Goal: Book appointment/travel/reservation

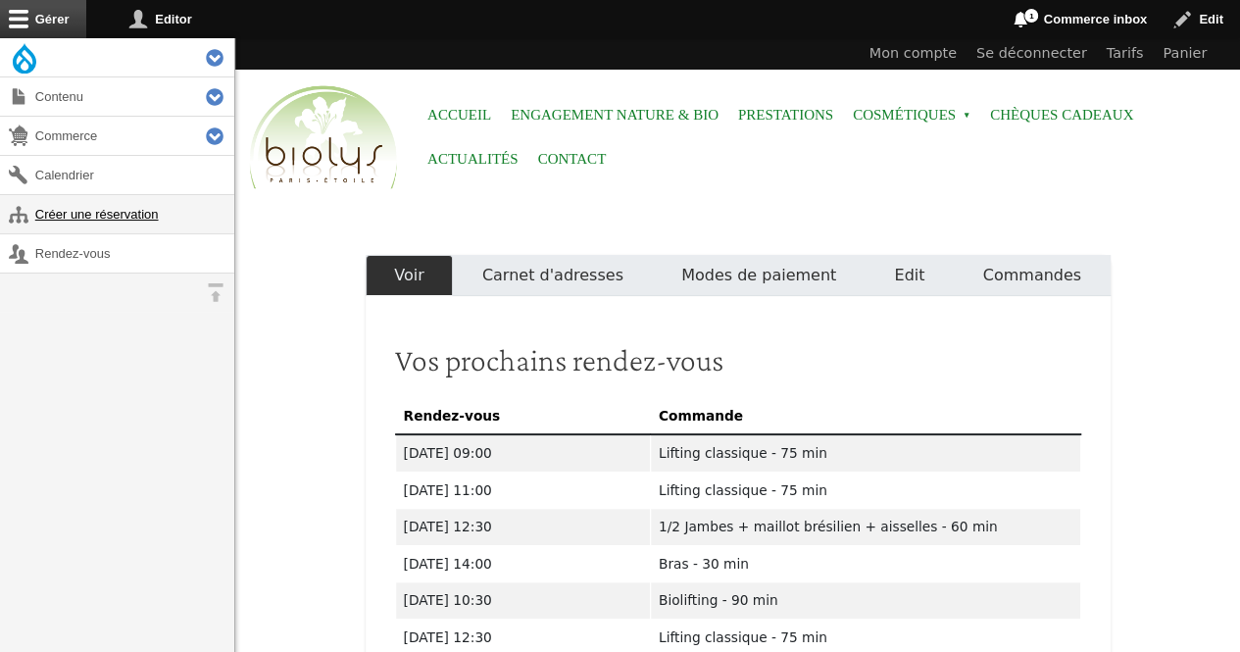
click at [102, 222] on link "Créer une réservation" at bounding box center [117, 214] width 234 height 38
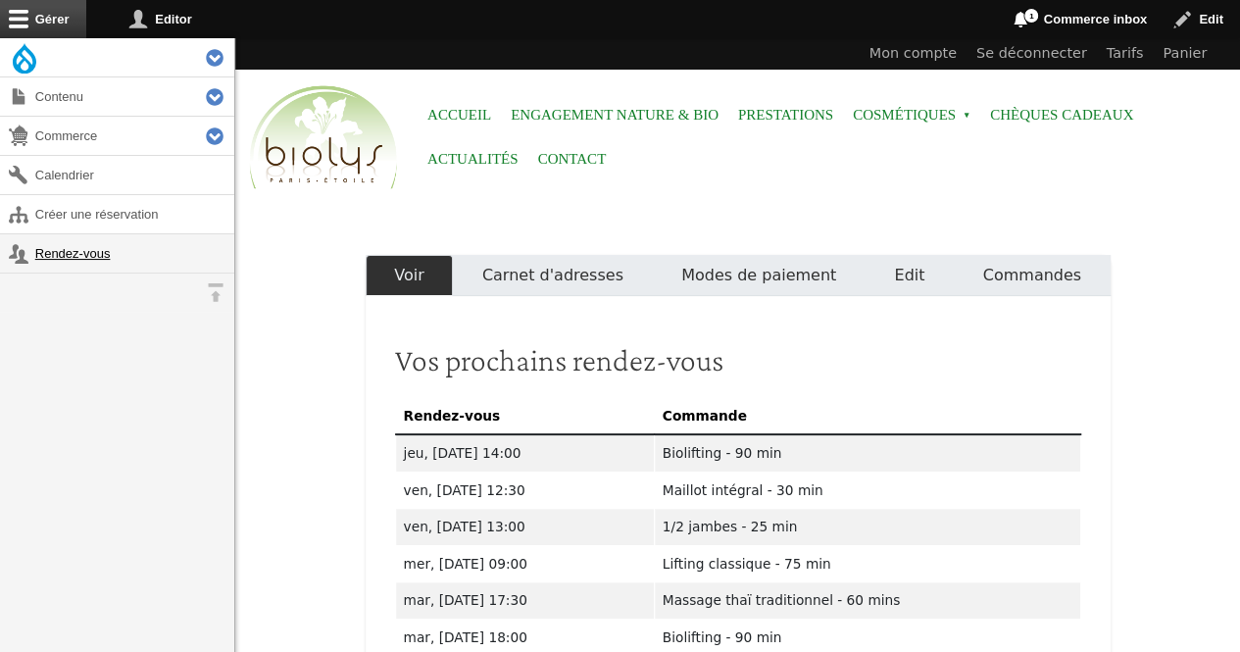
click at [100, 251] on link "Rendez-vous" at bounding box center [117, 253] width 234 height 38
